Goal: Task Accomplishment & Management: Complete application form

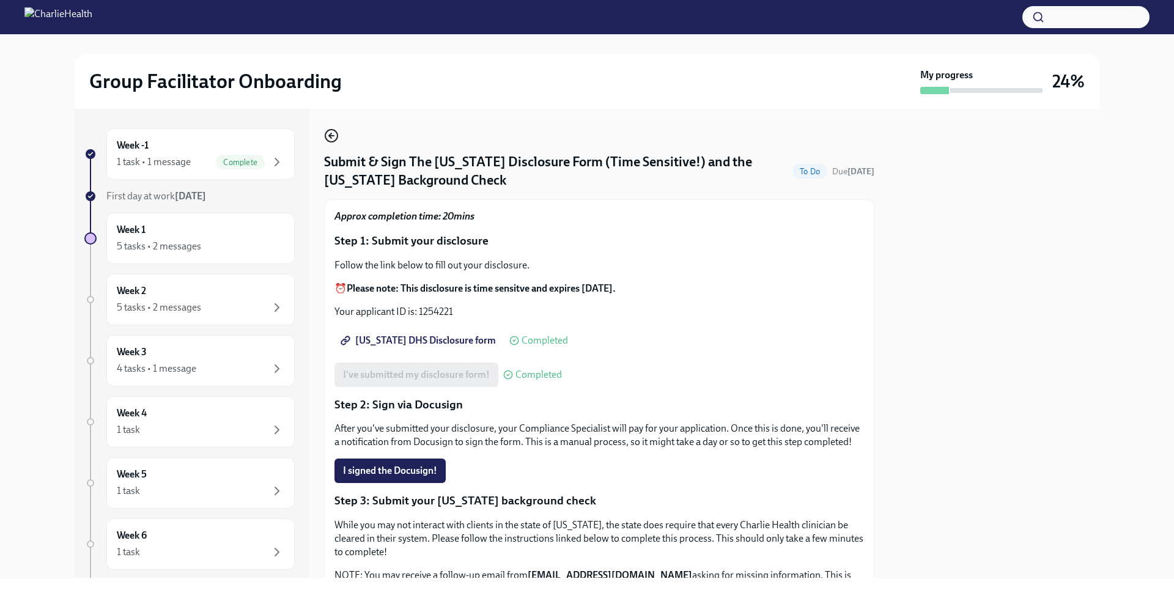
click at [327, 138] on icon "button" at bounding box center [331, 135] width 15 height 15
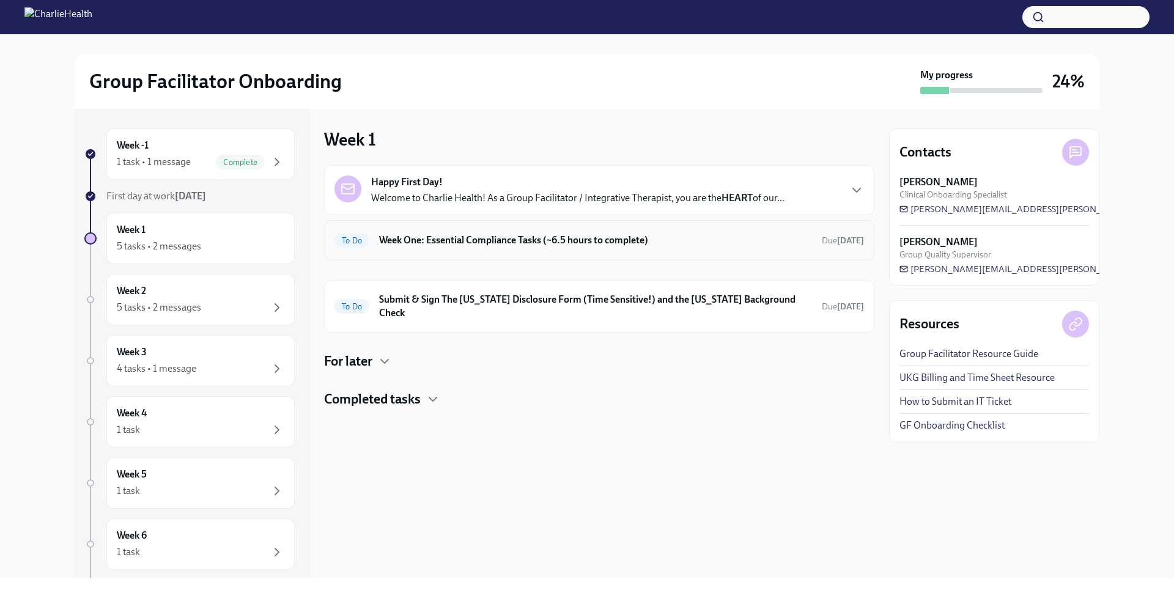
click at [474, 240] on h6 "Week One: Essential Compliance Tasks (~6.5 hours to complete)" at bounding box center [595, 240] width 433 height 13
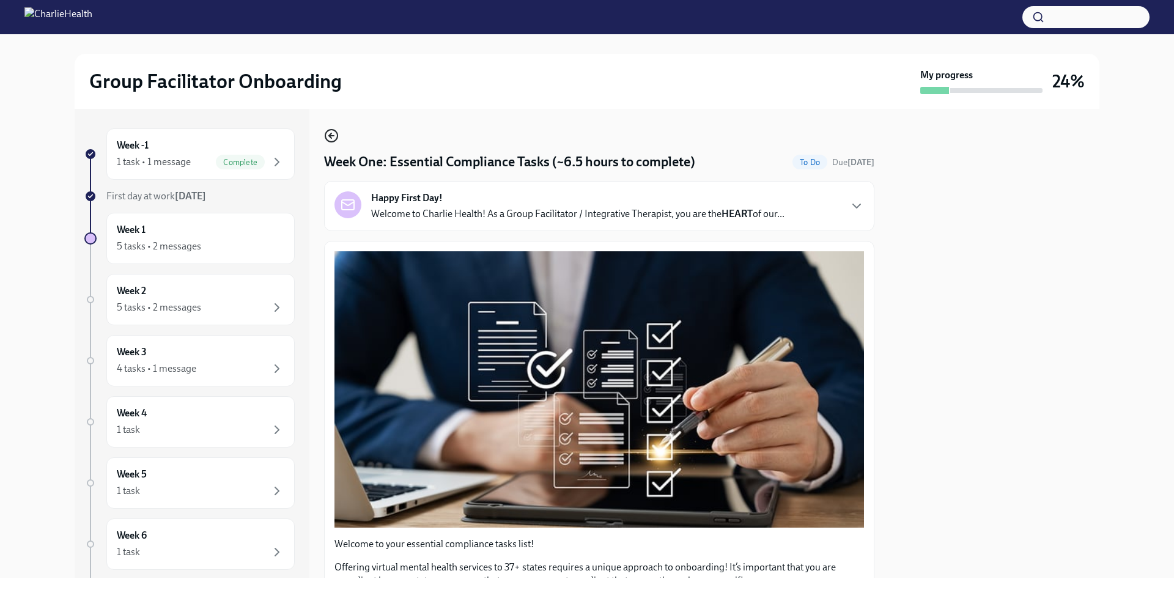
click at [333, 138] on icon "button" at bounding box center [331, 135] width 15 height 15
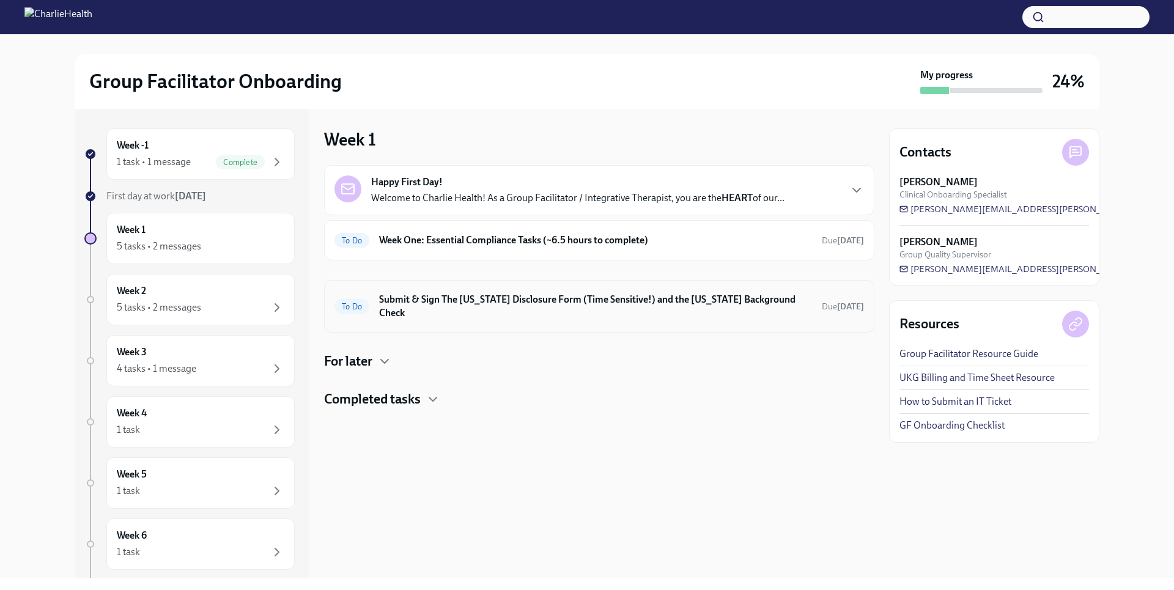
click at [458, 305] on h6 "Submit & Sign The [US_STATE] Disclosure Form (Time Sensitive!) and the [US_STAT…" at bounding box center [595, 306] width 433 height 27
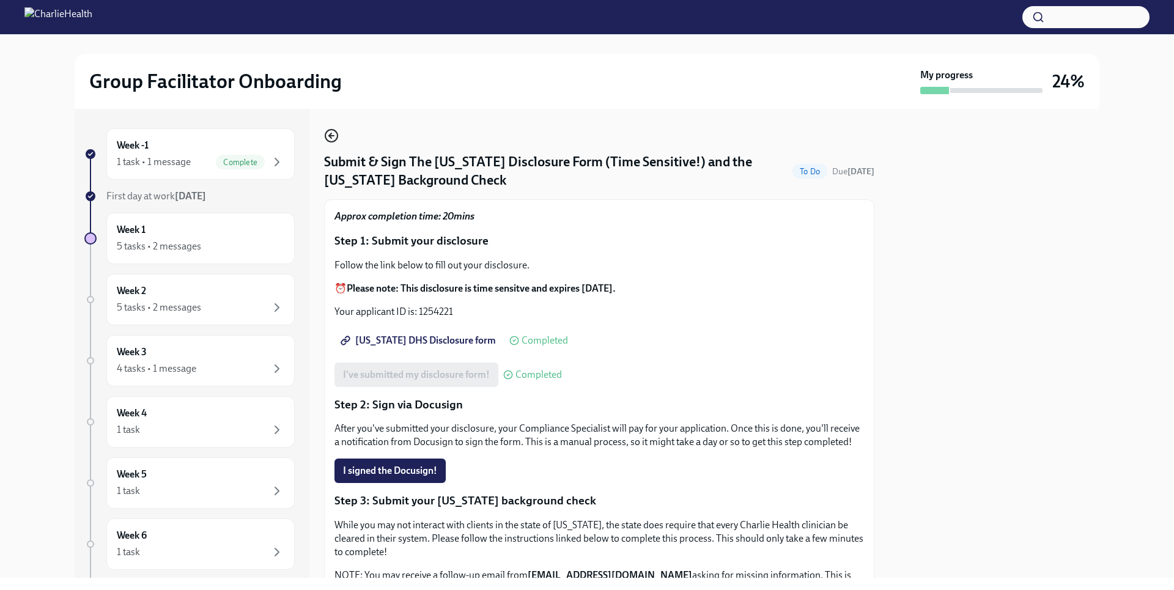
click at [332, 138] on icon "button" at bounding box center [331, 135] width 15 height 15
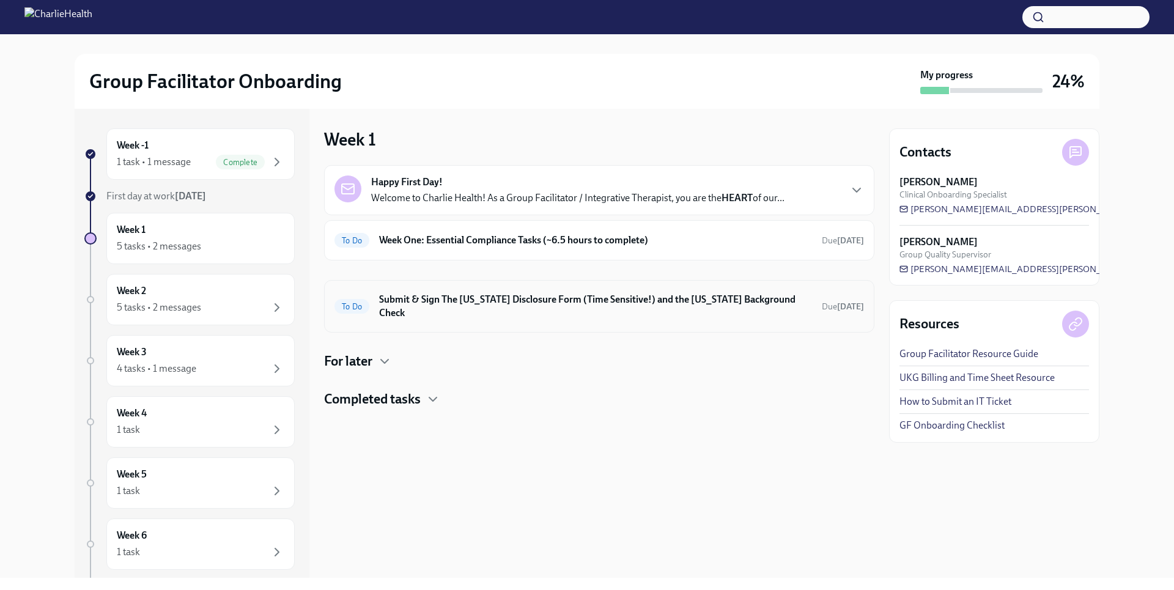
click at [474, 305] on h6 "Submit & Sign The [US_STATE] Disclosure Form (Time Sensitive!) and the [US_STAT…" at bounding box center [595, 306] width 433 height 27
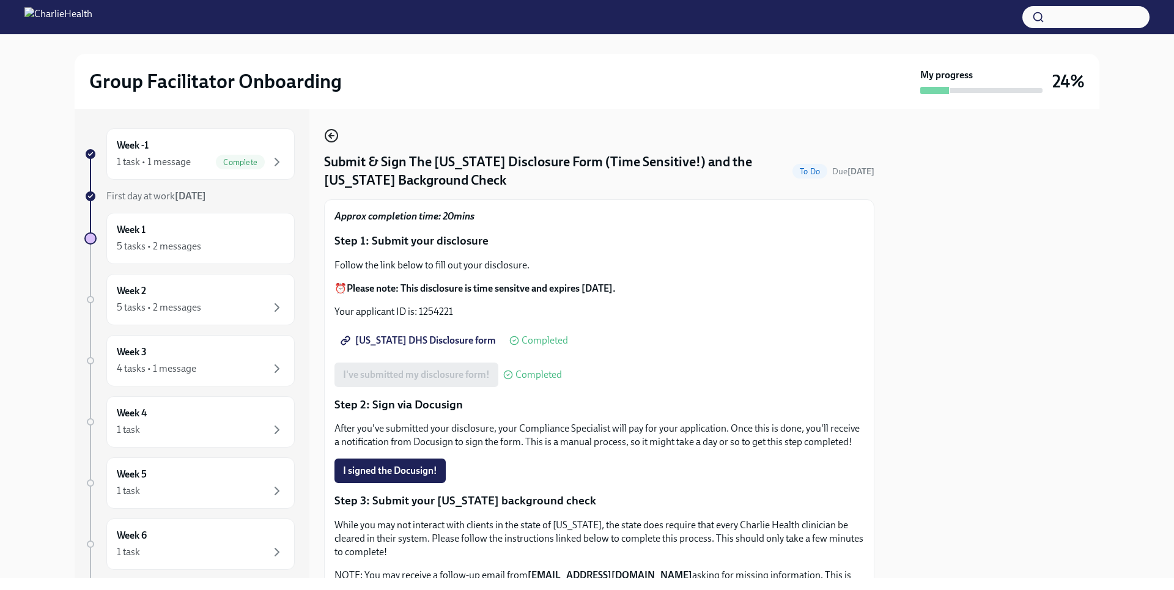
click at [334, 137] on icon "button" at bounding box center [331, 135] width 15 height 15
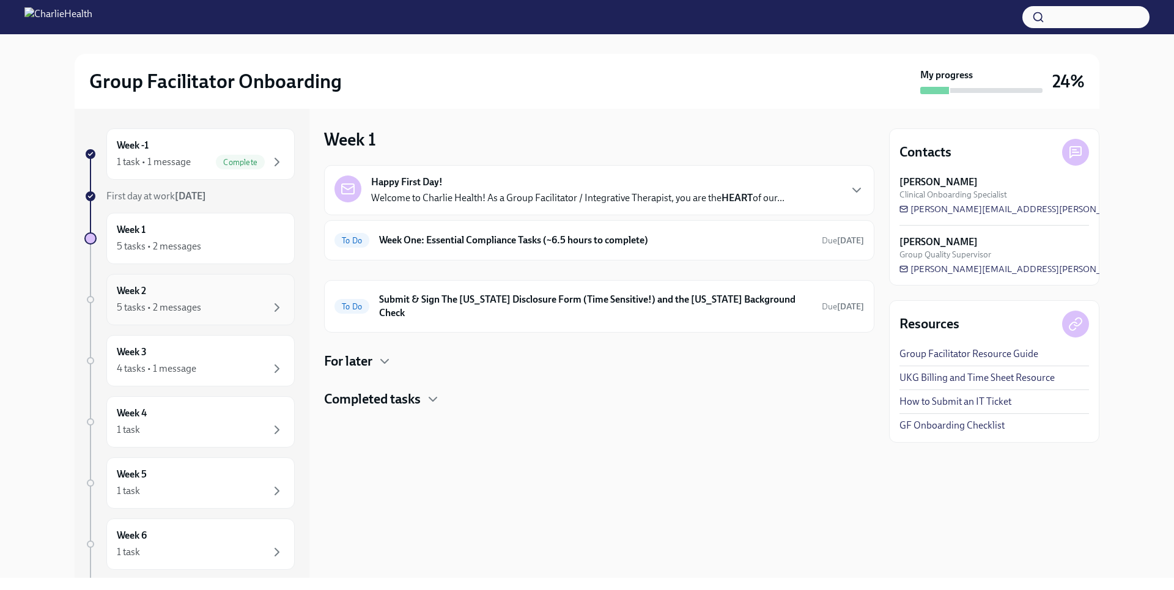
click at [215, 298] on div "Week 2 5 tasks • 2 messages" at bounding box center [201, 299] width 168 height 31
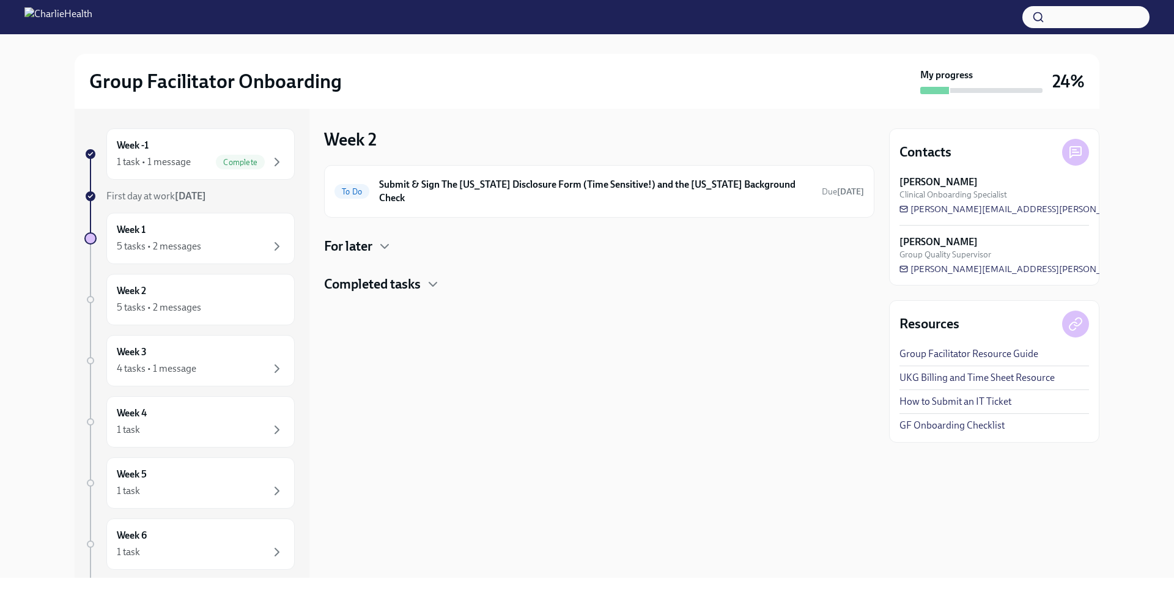
click at [372, 237] on h4 "For later" at bounding box center [348, 246] width 48 height 18
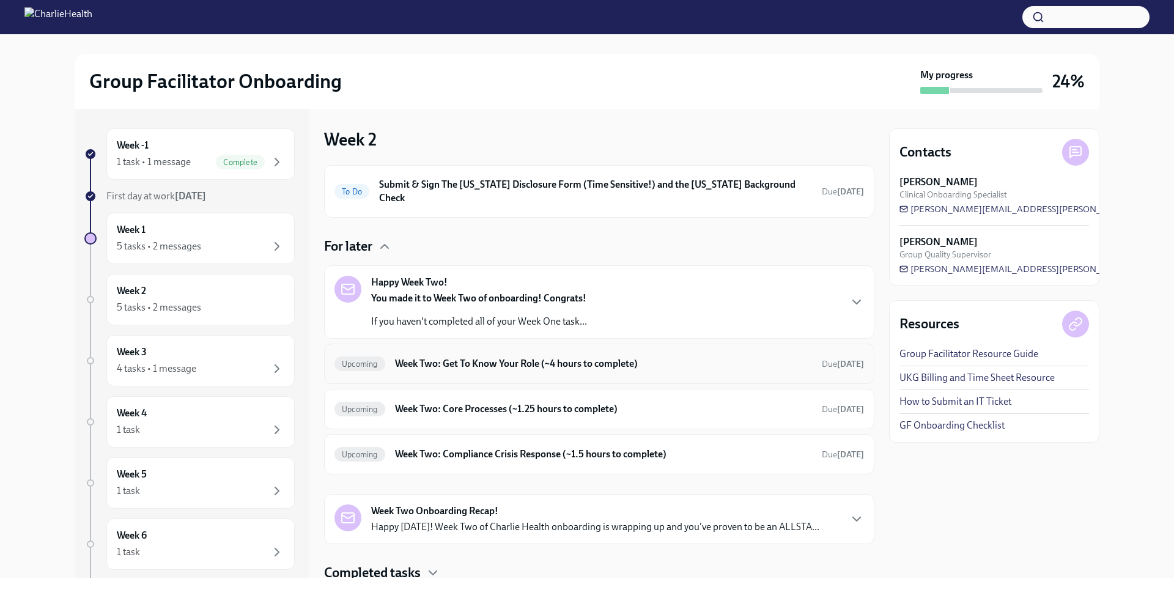
click at [526, 357] on h6 "Week Two: Get To Know Your Role (~4 hours to complete)" at bounding box center [603, 363] width 417 height 13
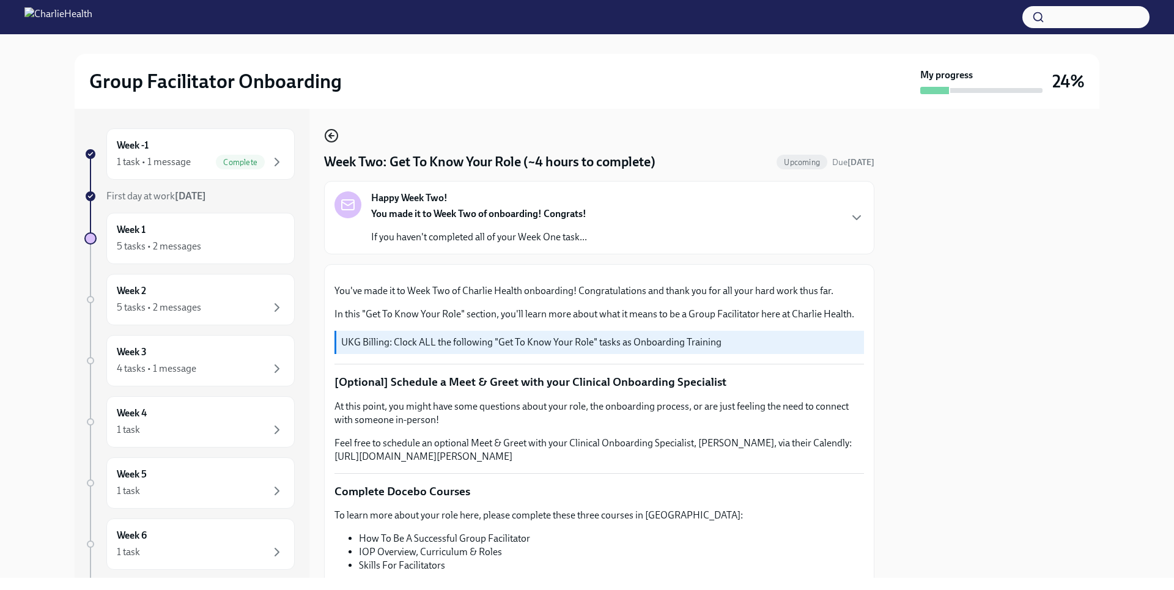
click at [332, 138] on icon "button" at bounding box center [331, 135] width 15 height 15
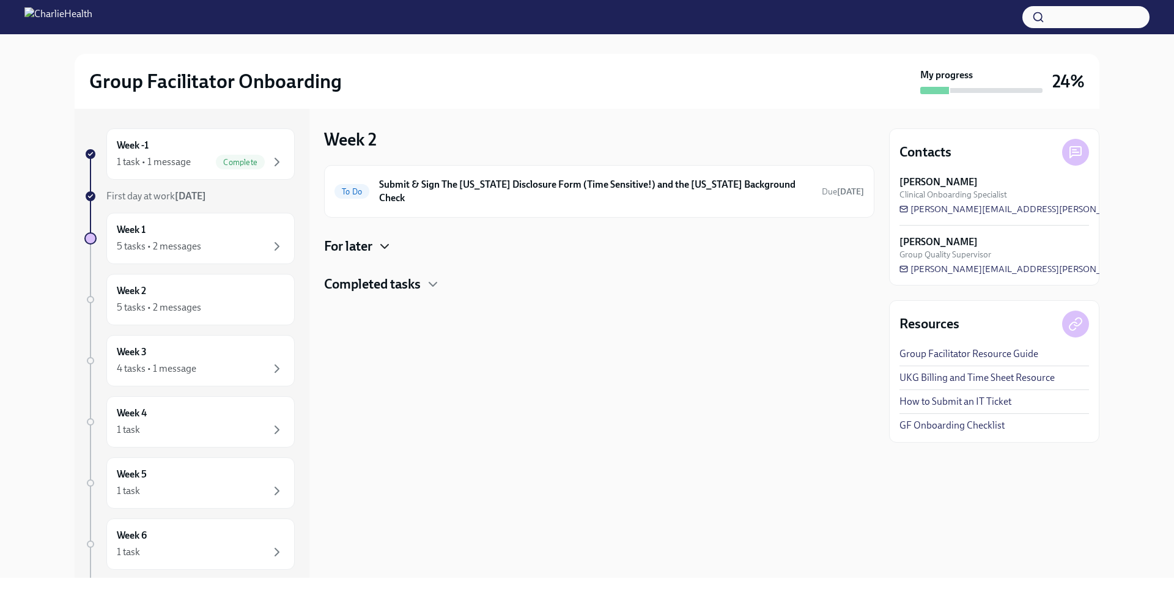
click at [382, 239] on icon "button" at bounding box center [384, 246] width 15 height 15
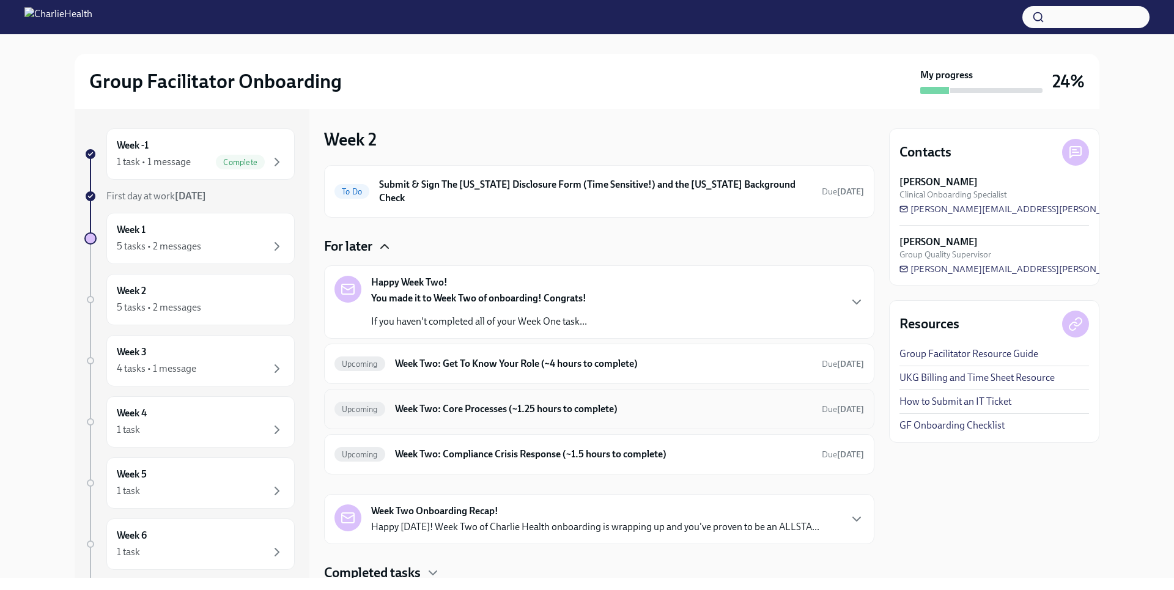
click at [468, 402] on h6 "Week Two: Core Processes (~1.25 hours to complete)" at bounding box center [603, 408] width 417 height 13
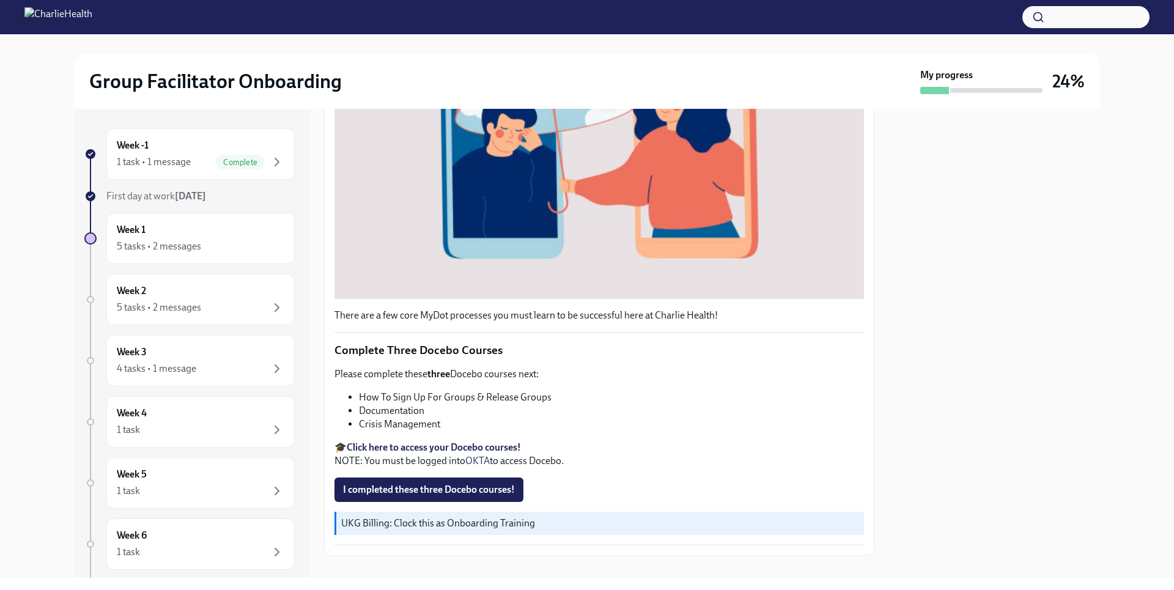
scroll to position [340, 0]
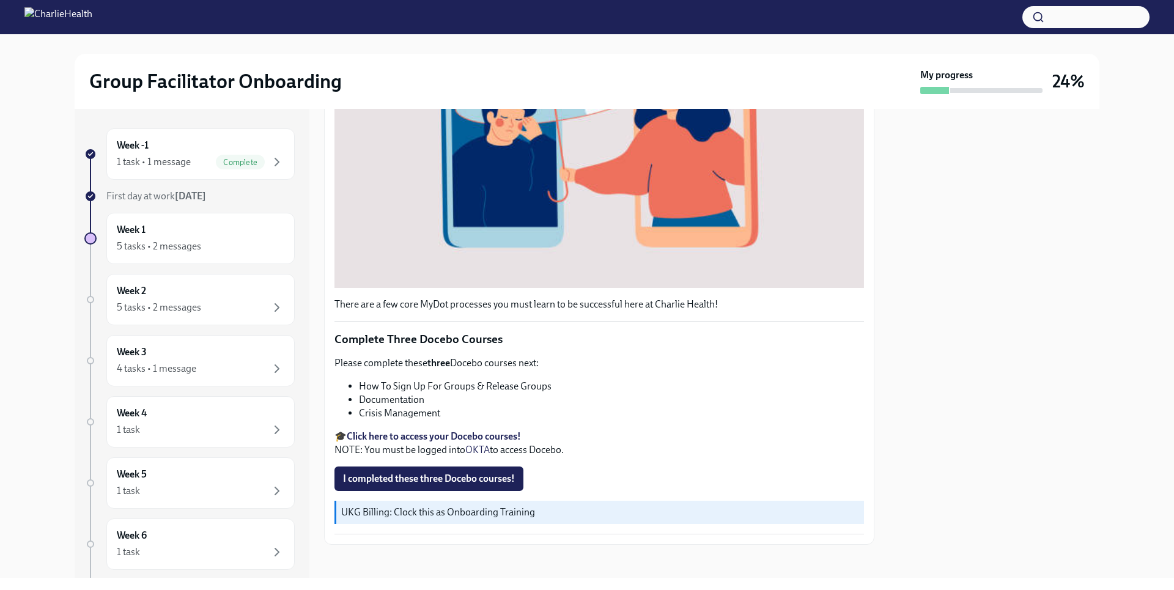
click at [446, 432] on strong "Click here to access your Docebo courses!" at bounding box center [434, 437] width 174 height 12
